Goal: Task Accomplishment & Management: Use online tool/utility

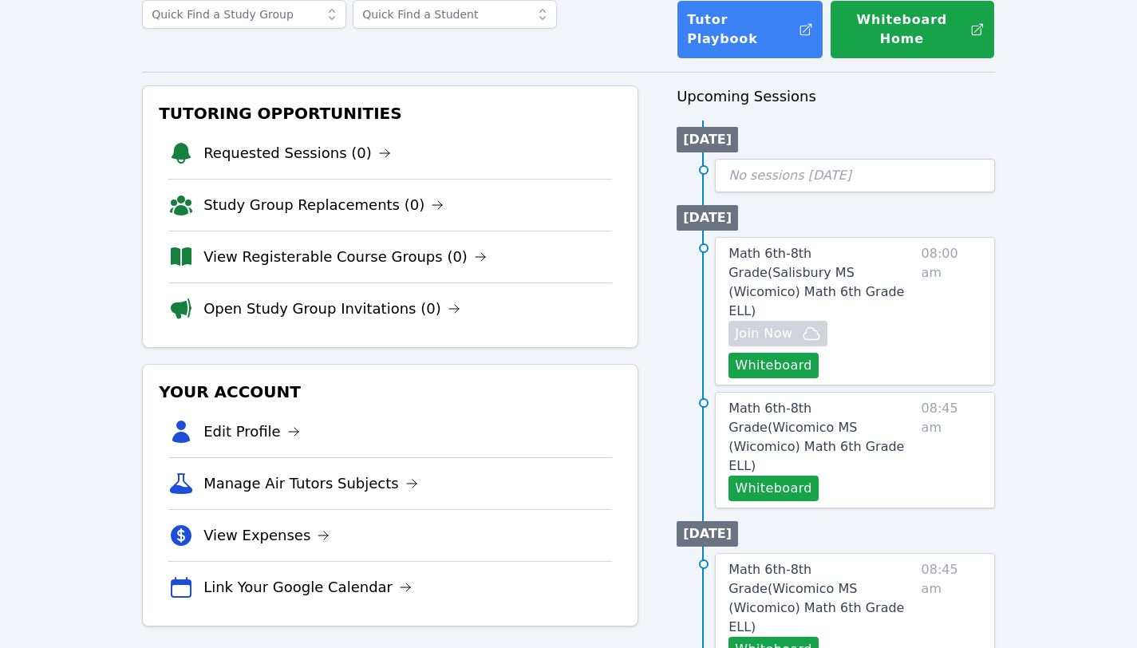
scroll to position [113, 0]
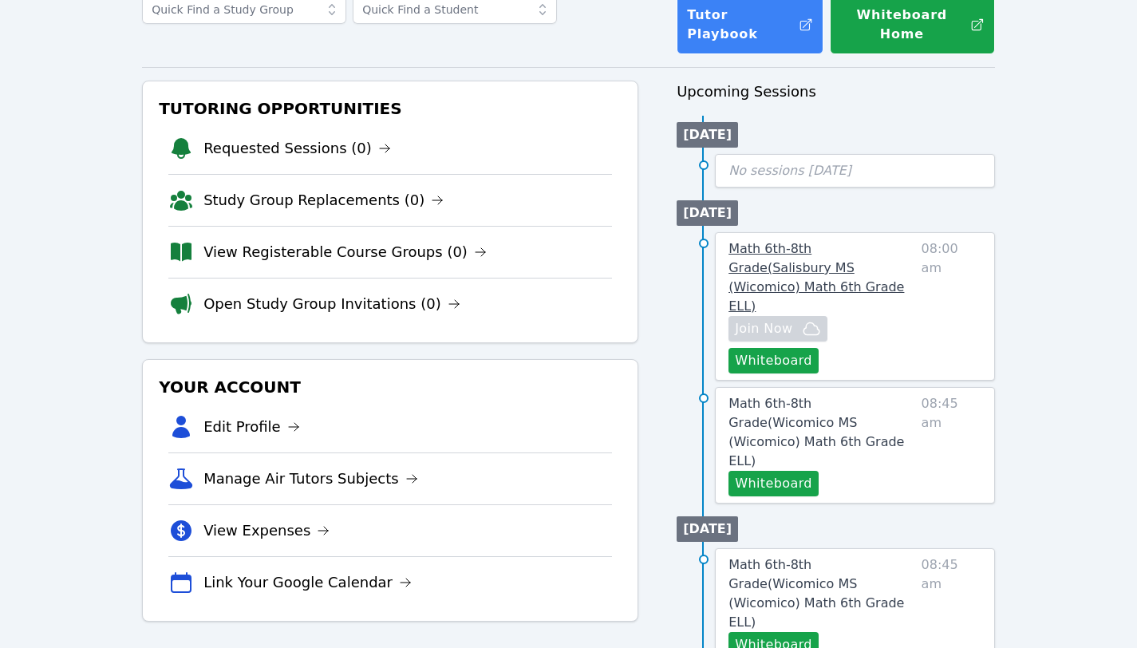
click at [809, 241] on span "Math 6th-8th Grade ( [PERSON_NAME][GEOGRAPHIC_DATA] (Wicomico) Math 6th Grade E…" at bounding box center [815, 277] width 175 height 73
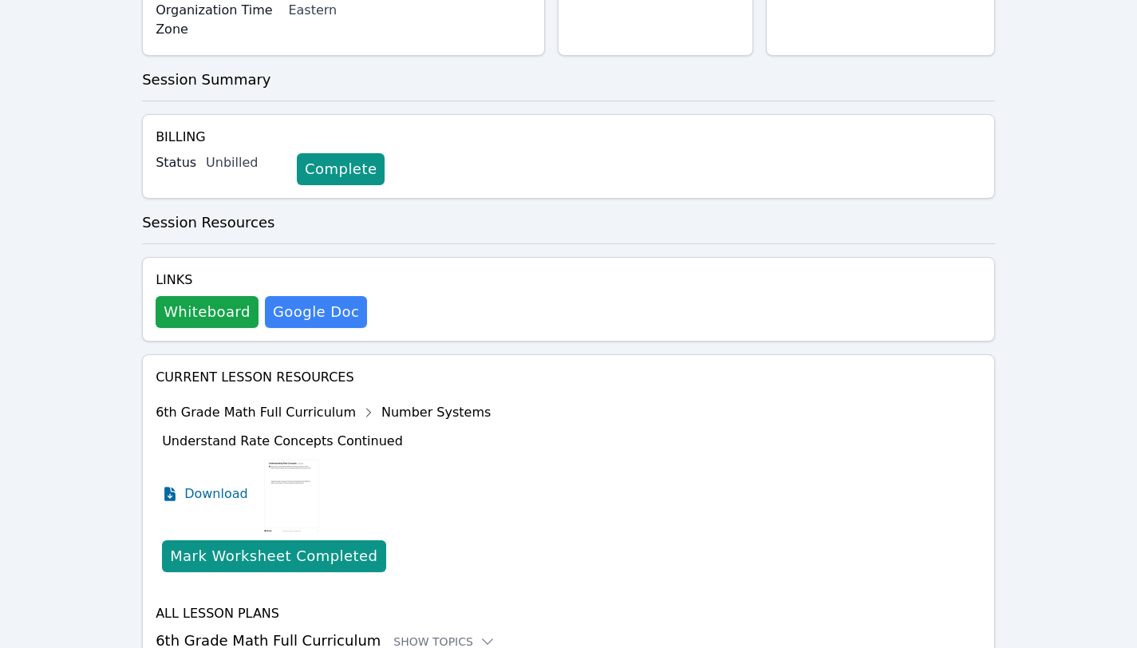
scroll to position [491, 0]
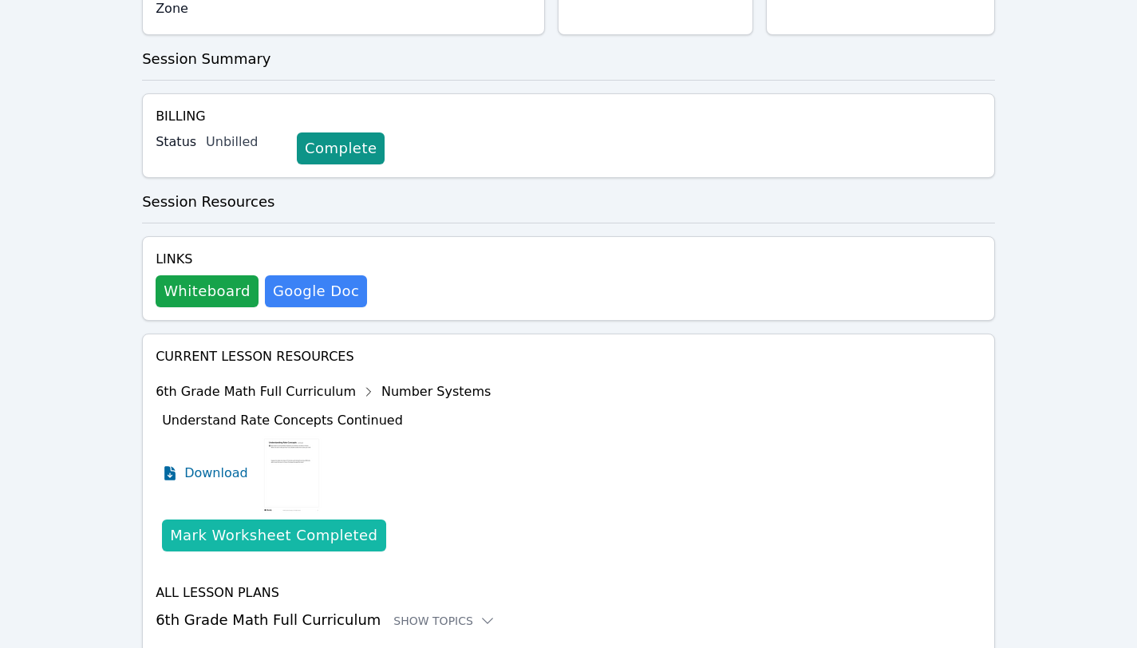
click at [274, 524] on div "Mark Worksheet Completed" at bounding box center [273, 535] width 207 height 22
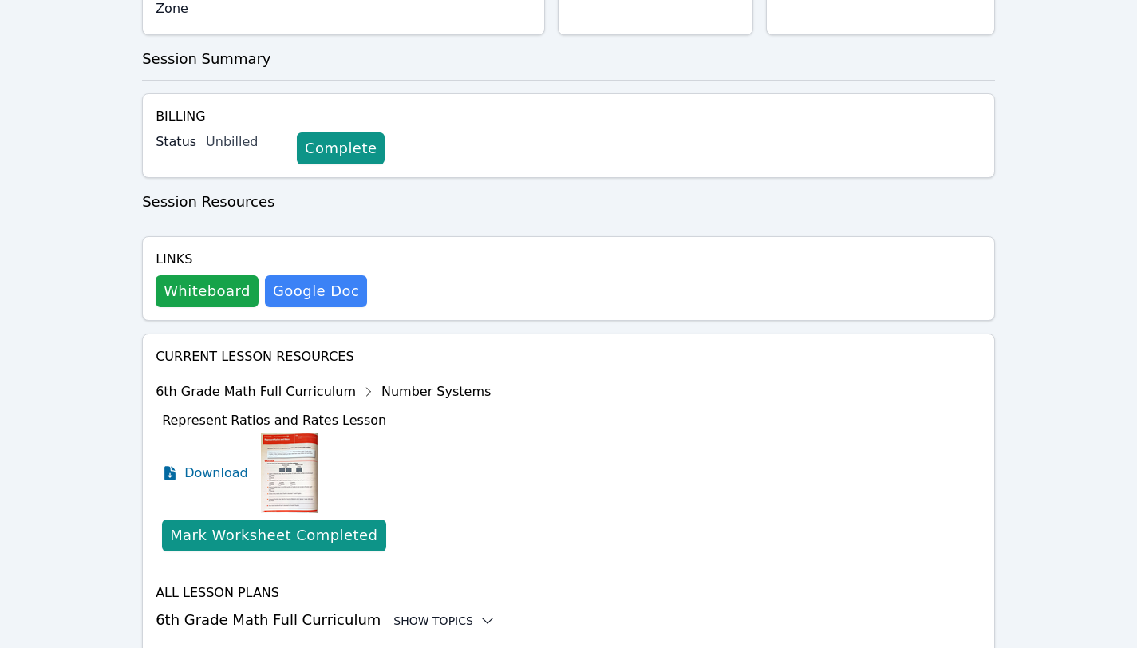
click at [393, 613] on div "Show Topics" at bounding box center [444, 621] width 102 height 16
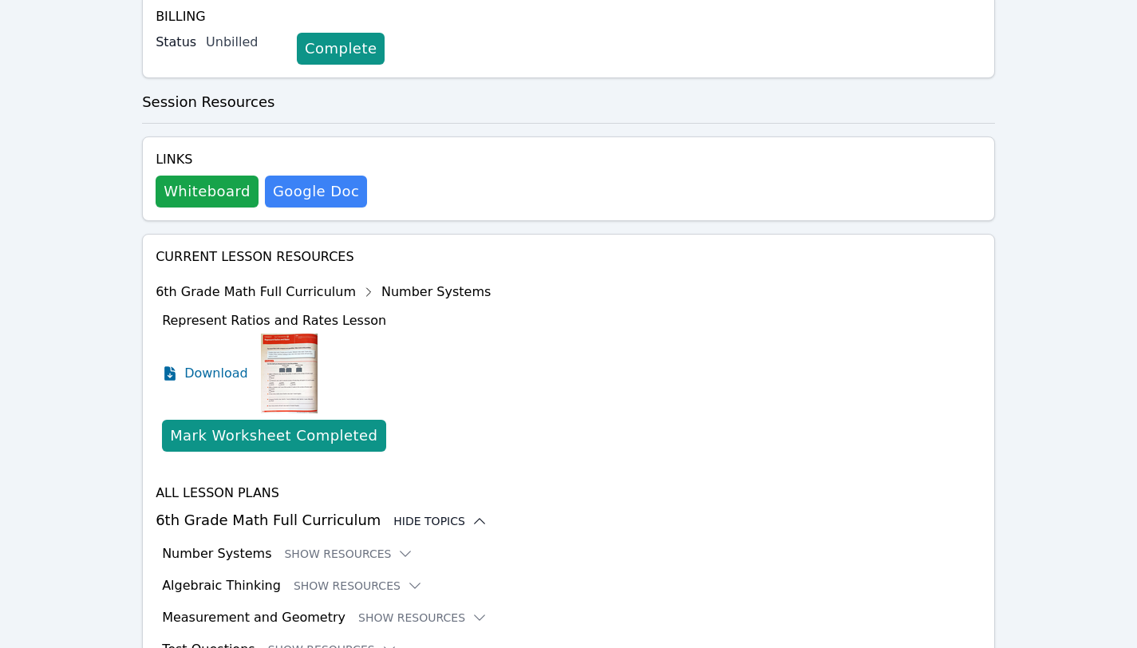
scroll to position [621, 0]
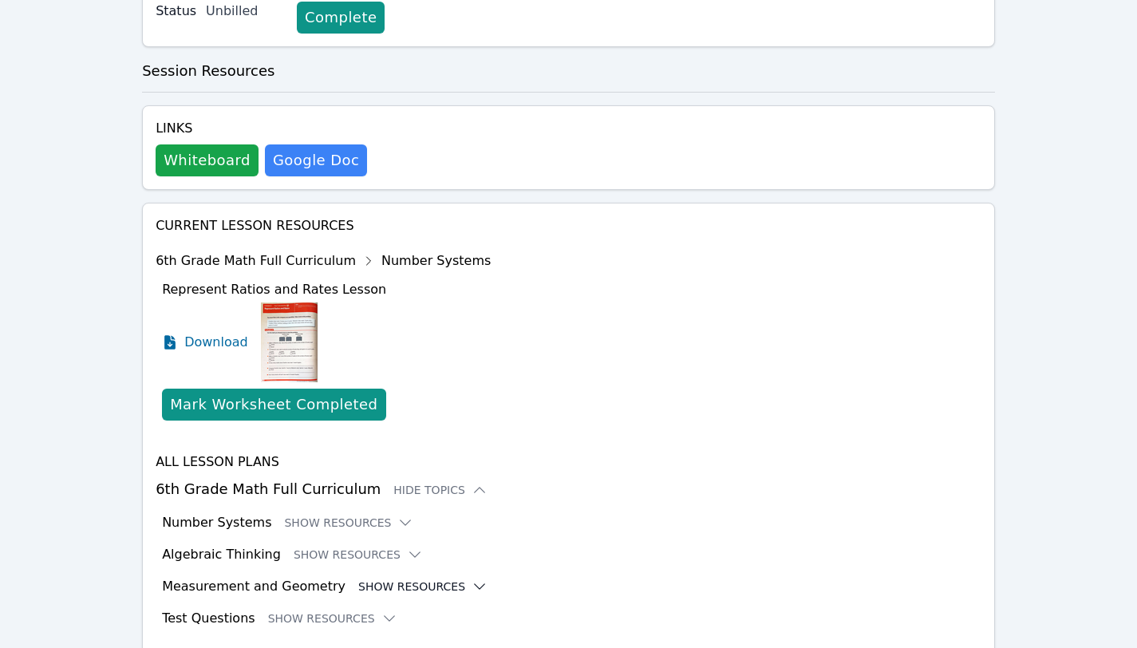
click at [380, 578] on button "Show Resources" at bounding box center [422, 586] width 129 height 16
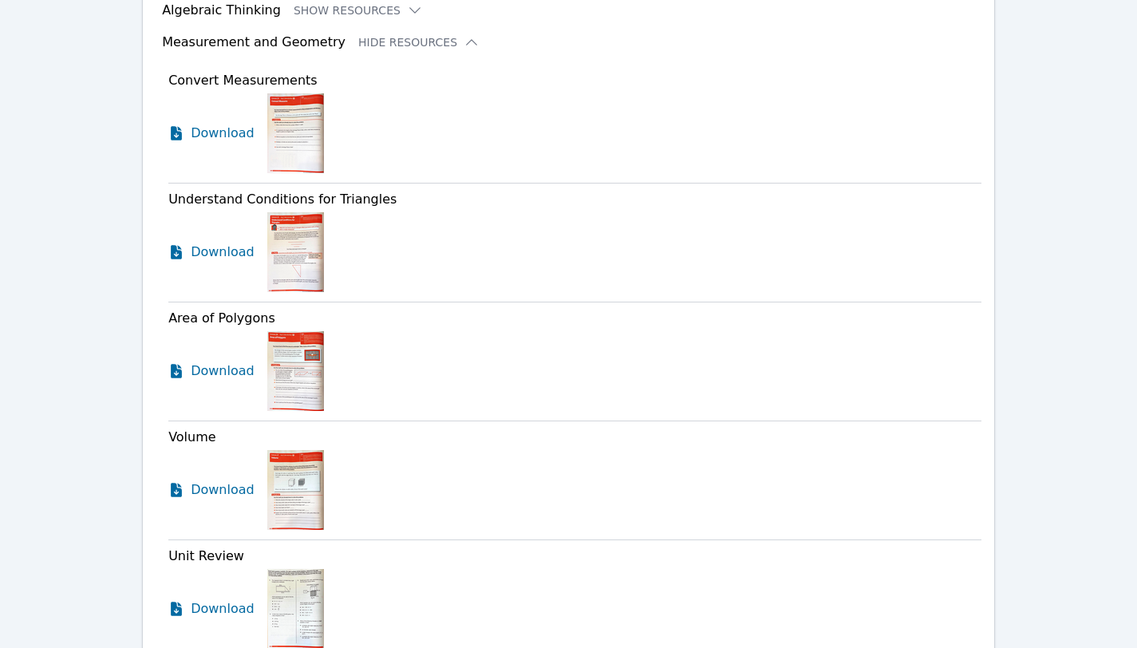
scroll to position [1159, 0]
